Goal: Information Seeking & Learning: Learn about a topic

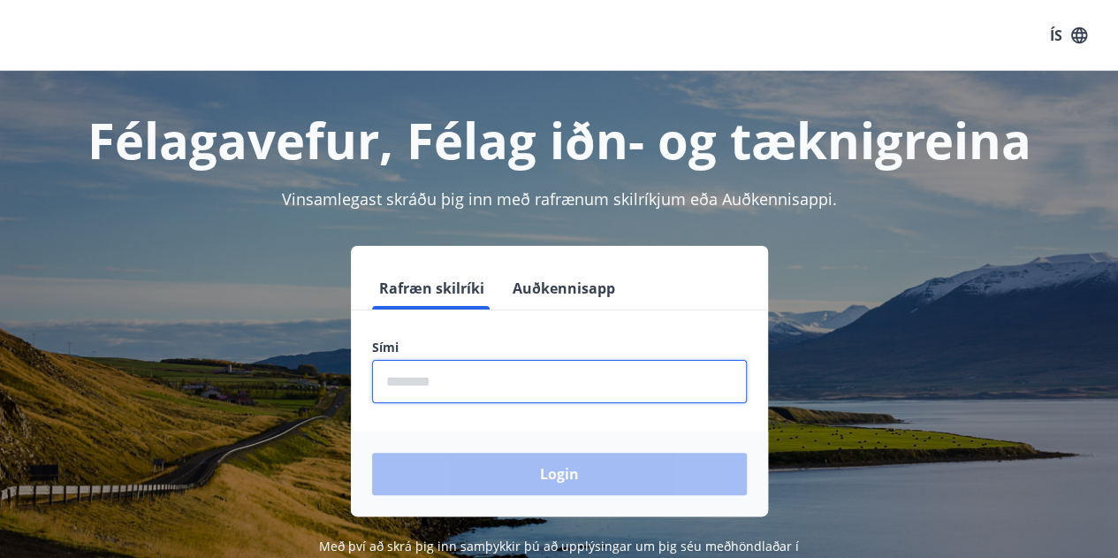
click at [423, 385] on input "phone" at bounding box center [559, 381] width 375 height 43
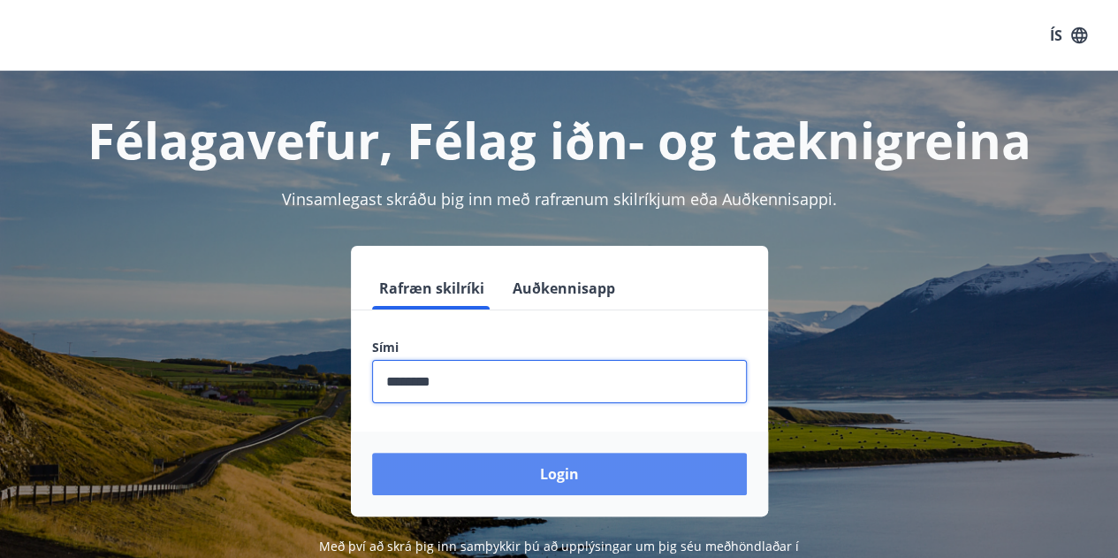
type input "********"
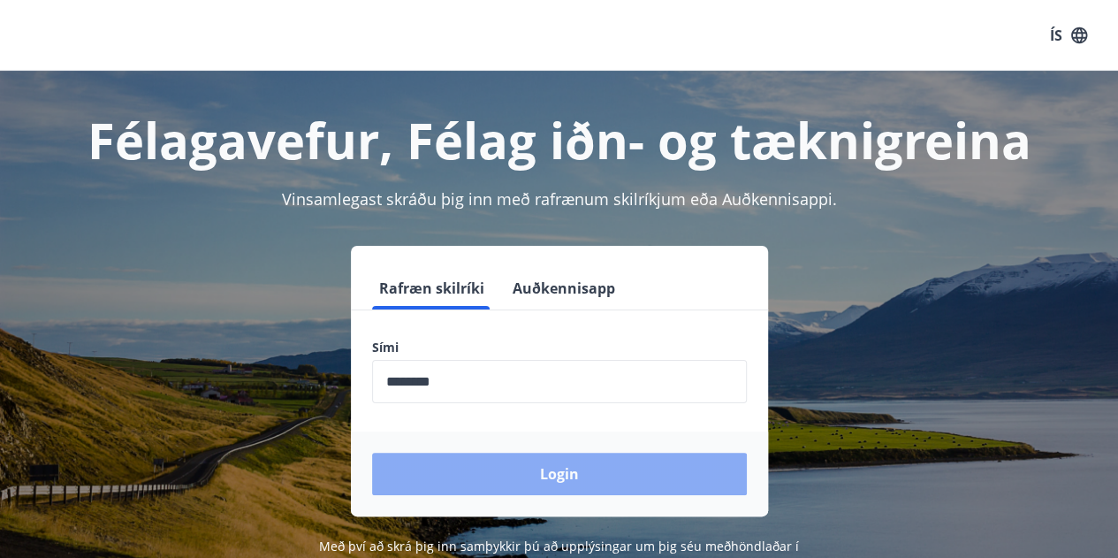
click at [529, 477] on button "Login" at bounding box center [559, 474] width 375 height 42
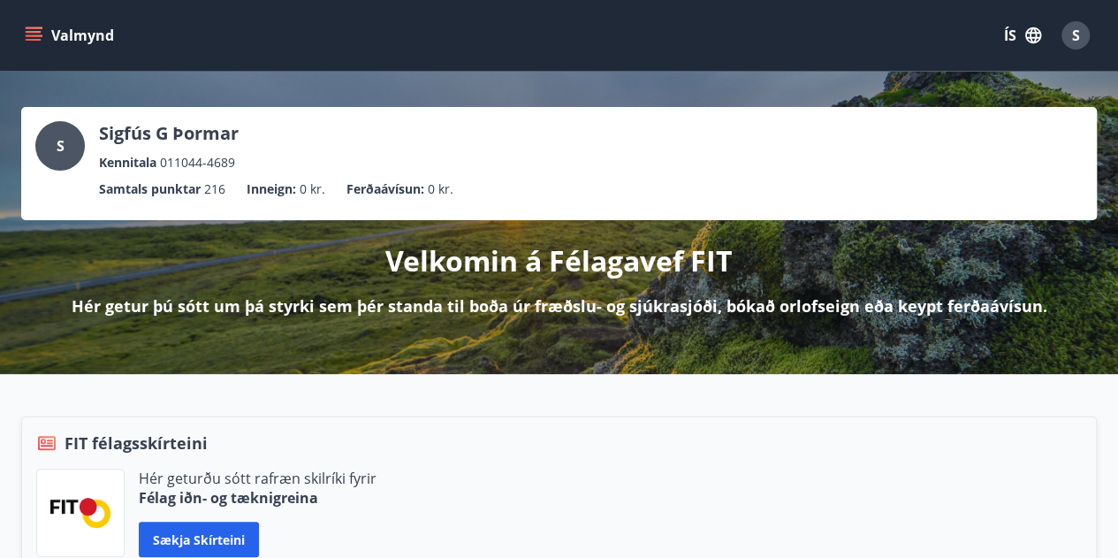
click at [32, 35] on icon "menu" at bounding box center [35, 35] width 19 height 2
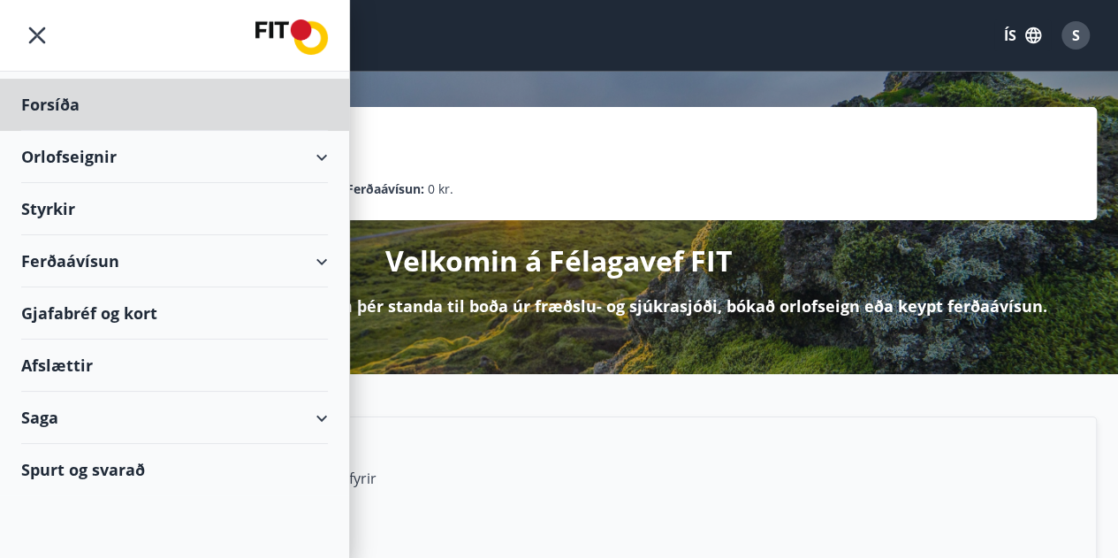
click at [34, 208] on div "Styrkir" at bounding box center [174, 209] width 307 height 52
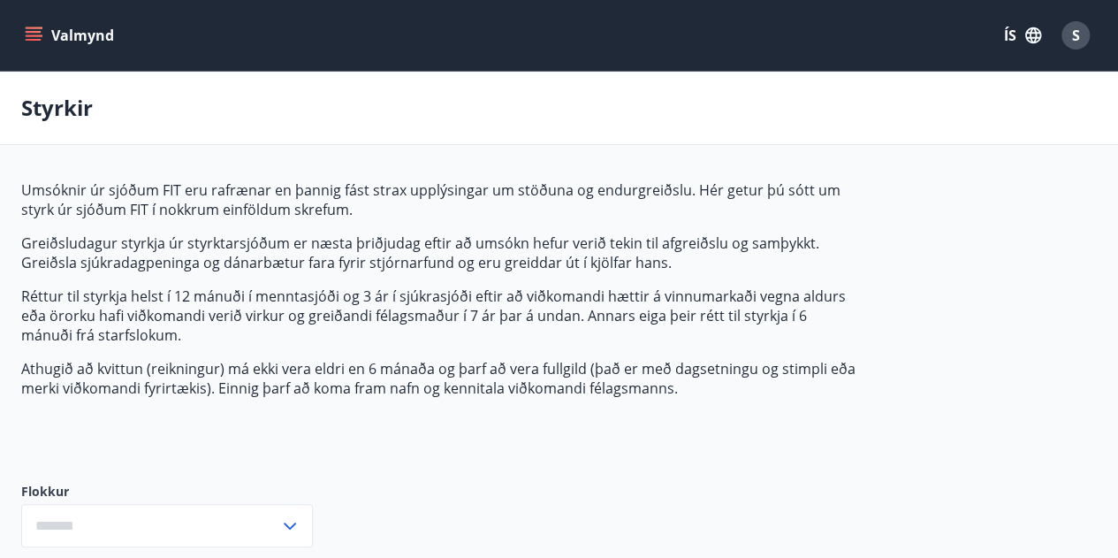
type input "***"
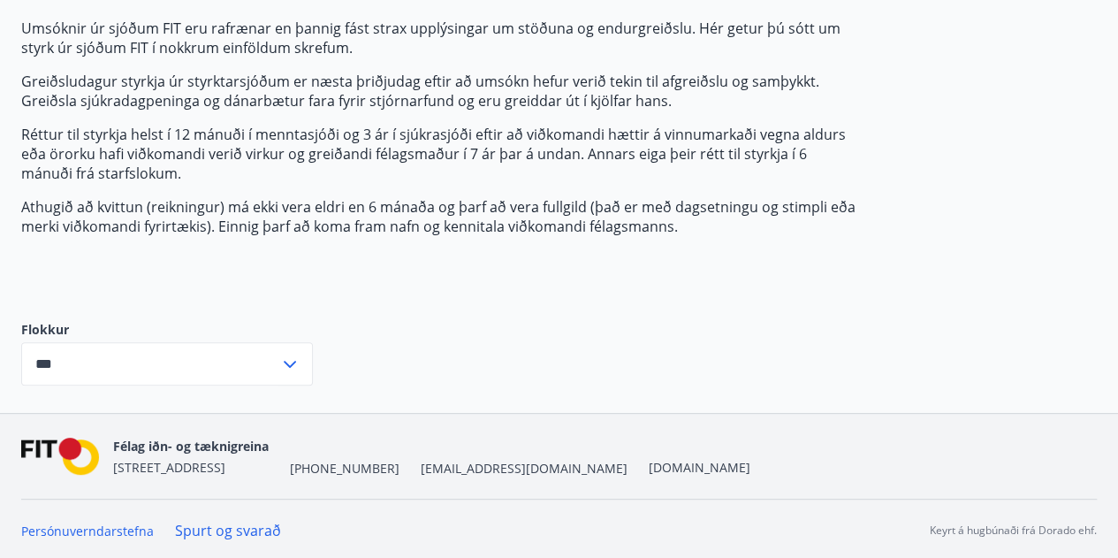
scroll to position [164, 0]
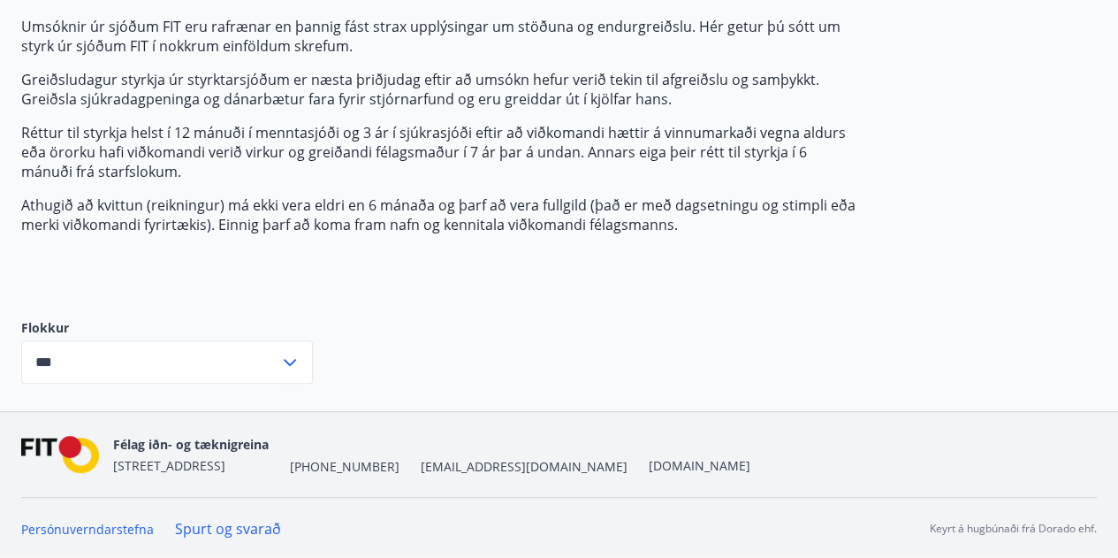
click at [282, 362] on icon at bounding box center [289, 362] width 21 height 21
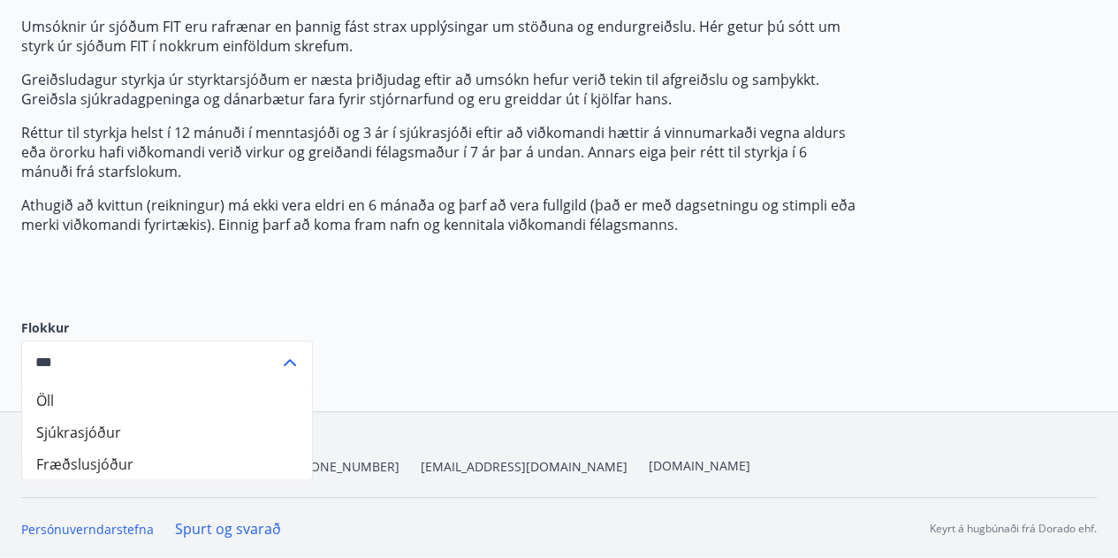
click at [439, 278] on div "Umsóknir úr sjóðum FIT eru rafrænar en þannig fást strax upplýsingar um stöðuna…" at bounding box center [438, 154] width 835 height 274
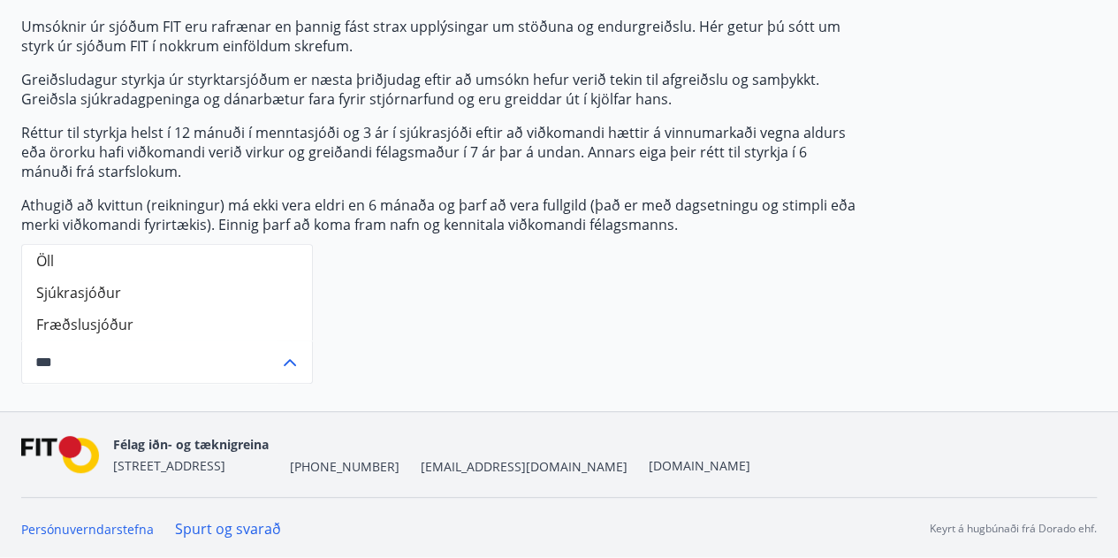
scroll to position [0, 0]
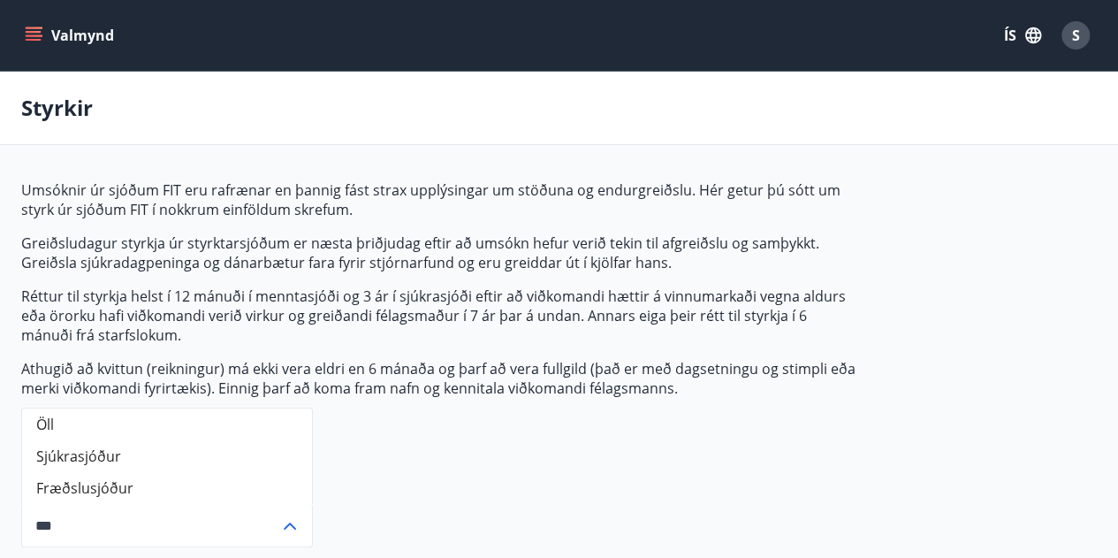
click at [74, 35] on button "Valmynd" at bounding box center [71, 35] width 100 height 32
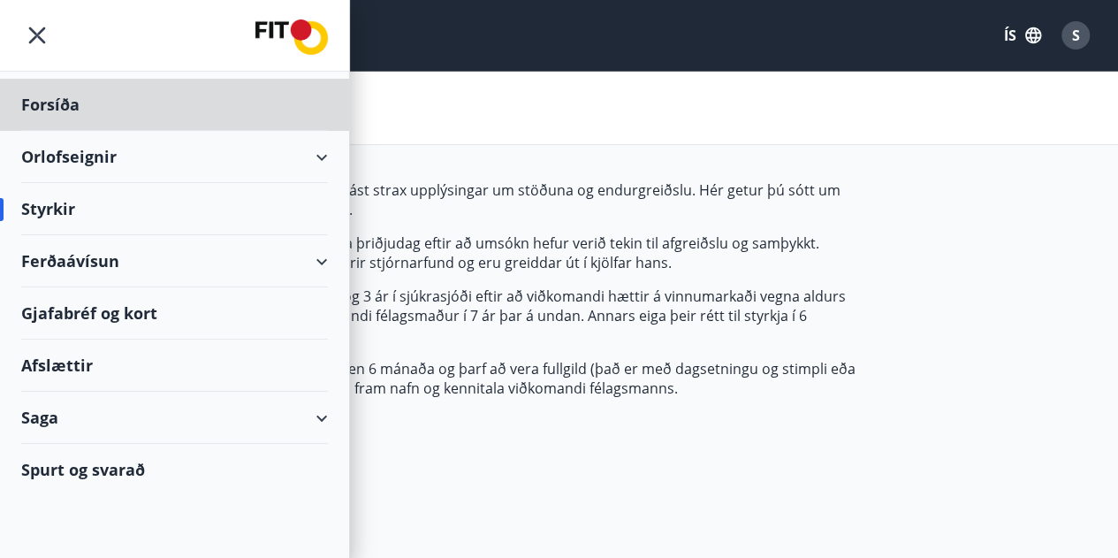
click at [57, 210] on div "Styrkir" at bounding box center [174, 209] width 307 height 52
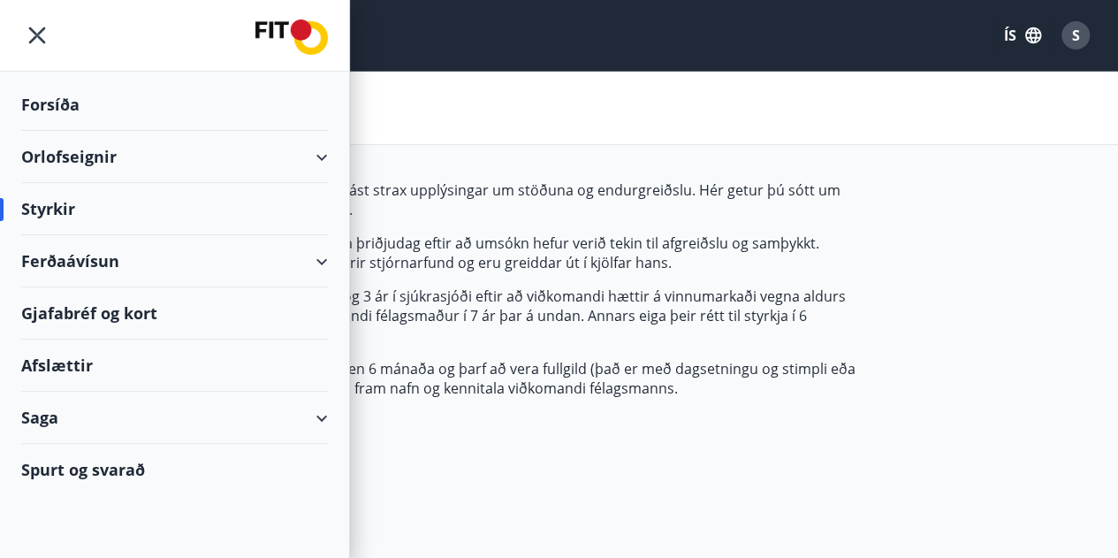
click at [88, 462] on div "Spurt og svarað" at bounding box center [174, 469] width 307 height 51
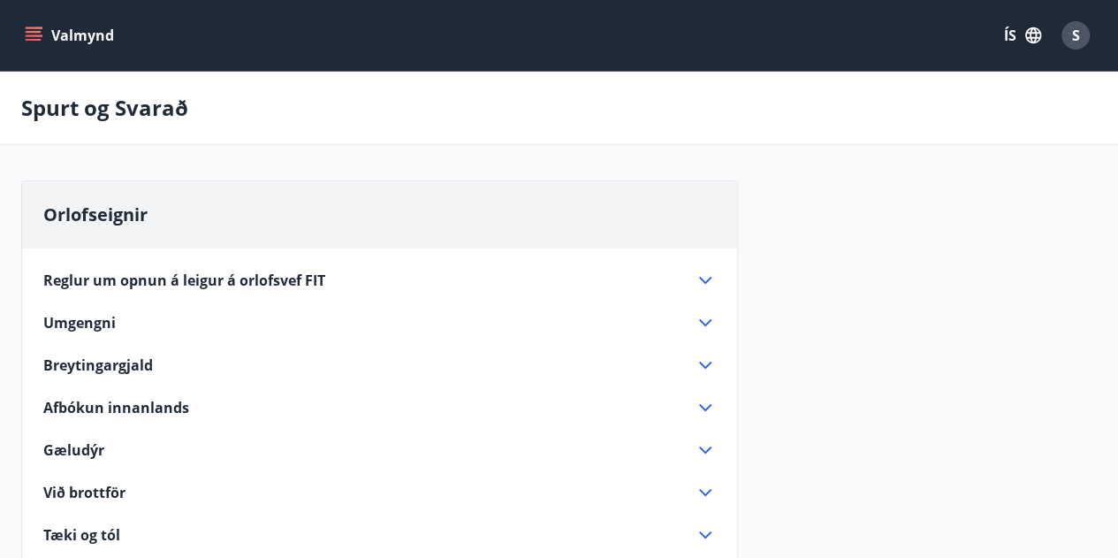
click at [28, 27] on icon "menu" at bounding box center [34, 36] width 18 height 18
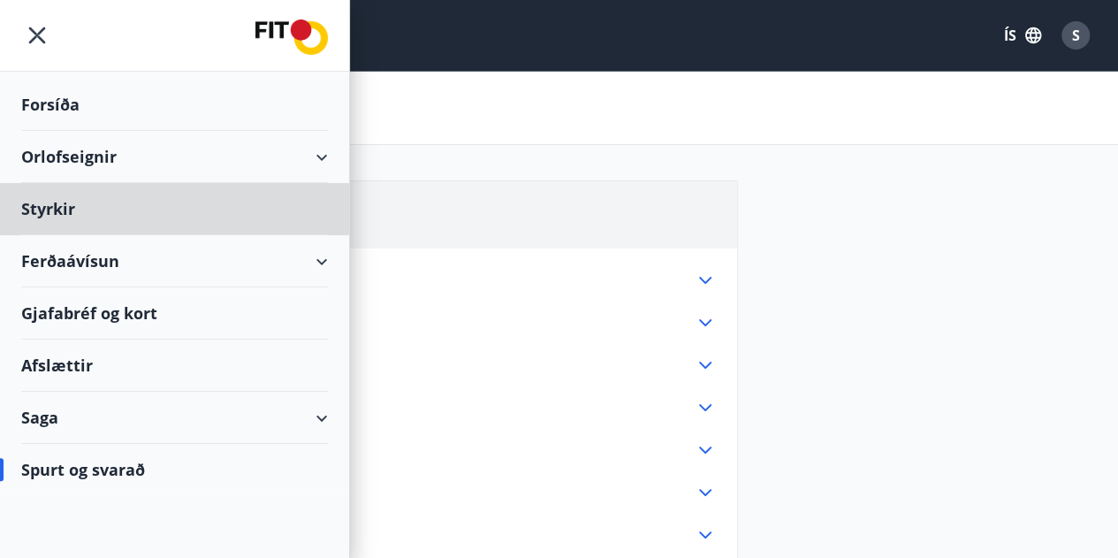
click at [42, 104] on div "Forsíða" at bounding box center [174, 105] width 307 height 52
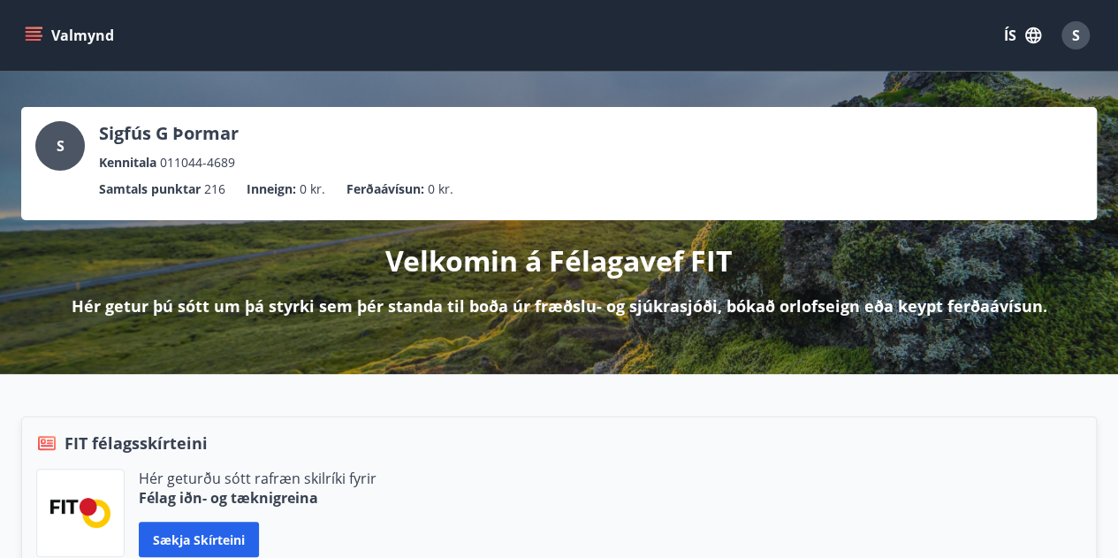
click at [771, 20] on div "Valmynd ÍS S" at bounding box center [559, 35] width 1076 height 42
